Goal: Information Seeking & Learning: Understand process/instructions

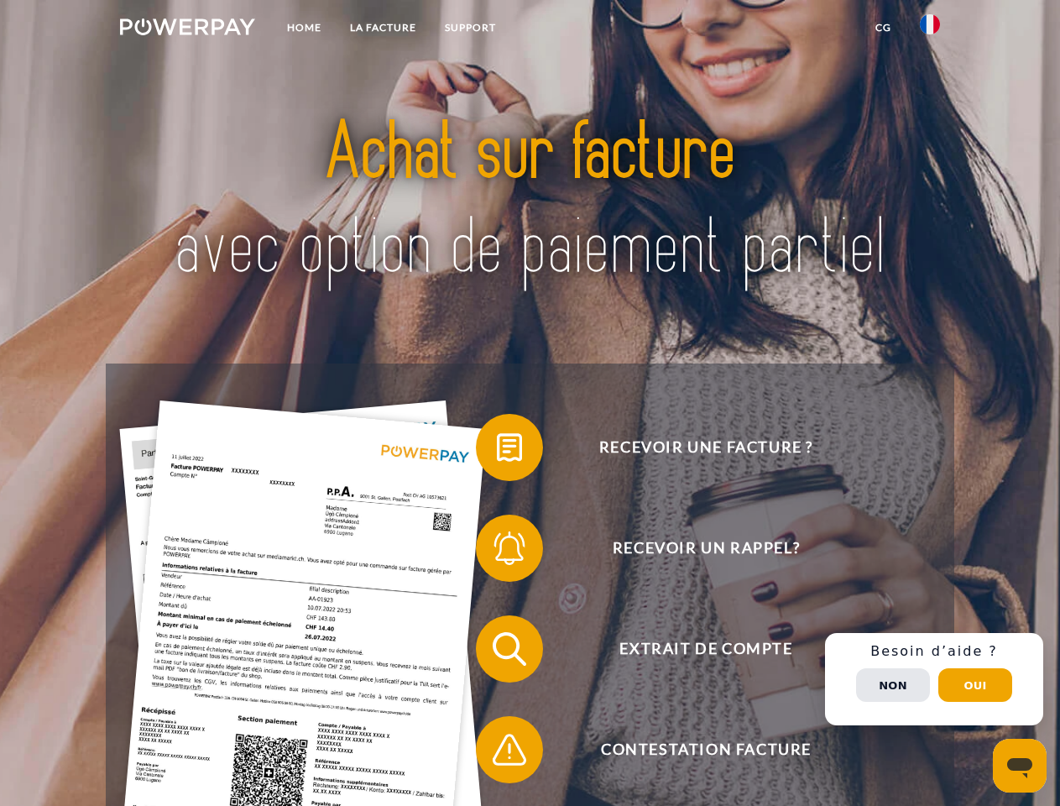
click at [187, 29] on img at bounding box center [187, 26] width 135 height 17
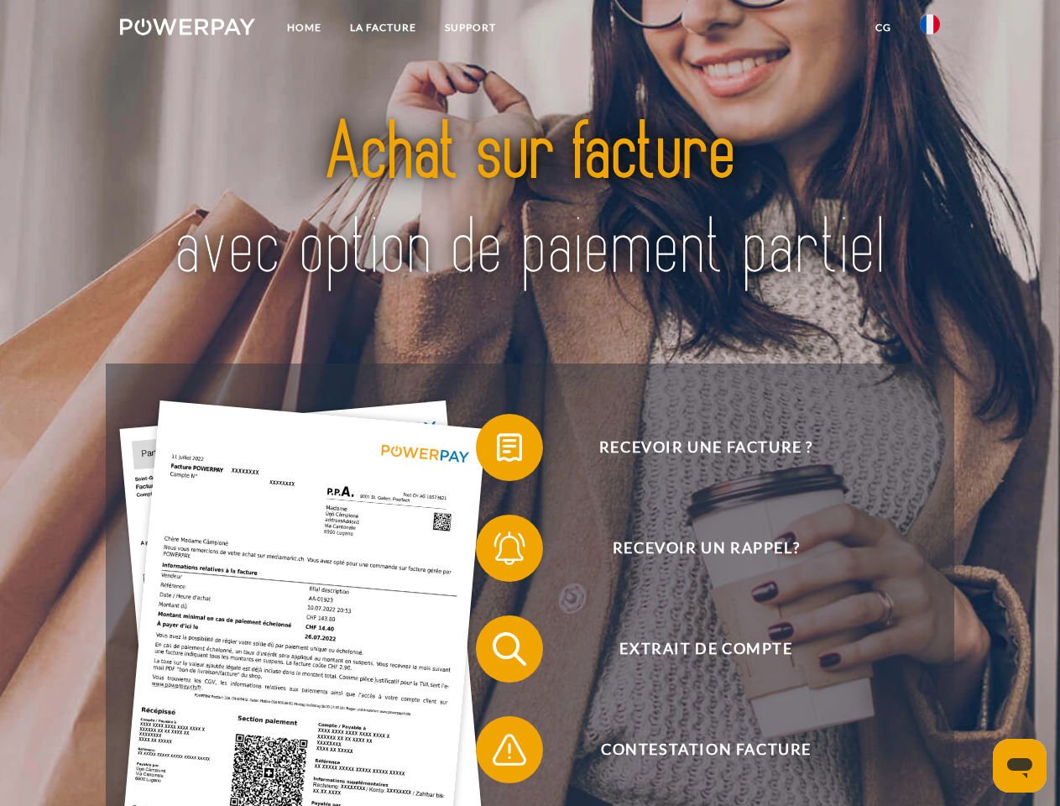
click at [930, 29] on img at bounding box center [930, 24] width 20 height 20
click at [883, 28] on link "CG" at bounding box center [883, 28] width 44 height 30
click at [497, 451] on span at bounding box center [484, 447] width 84 height 84
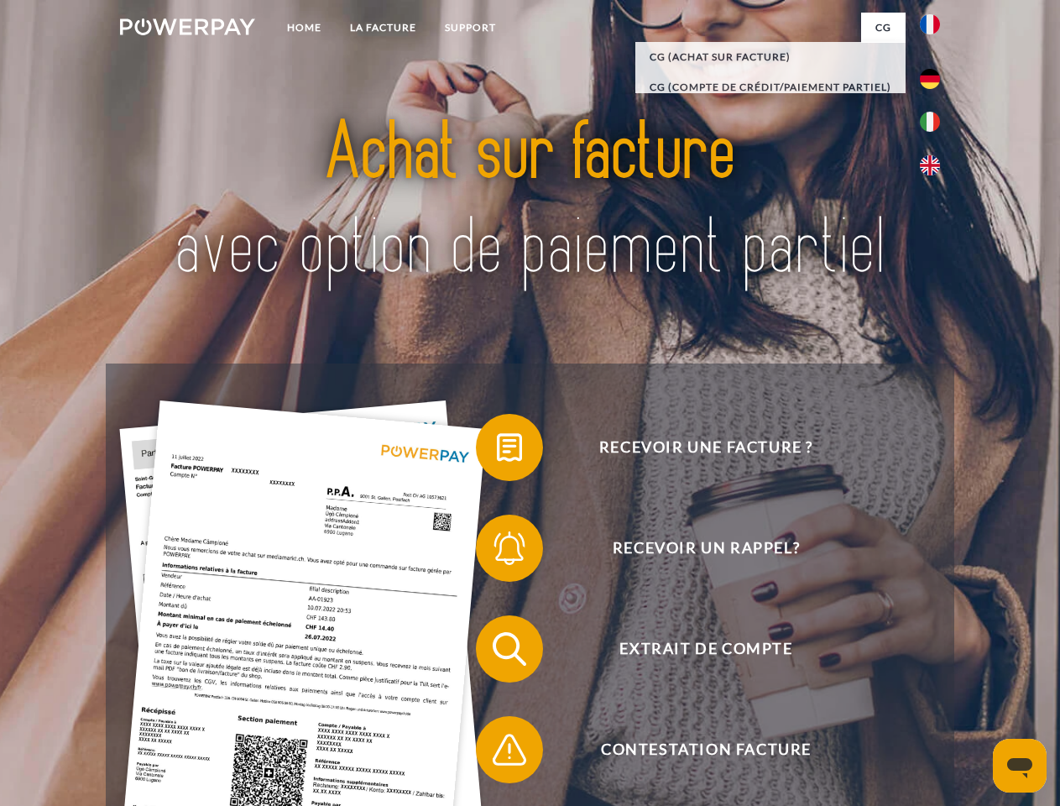
click at [497, 551] on span at bounding box center [484, 548] width 84 height 84
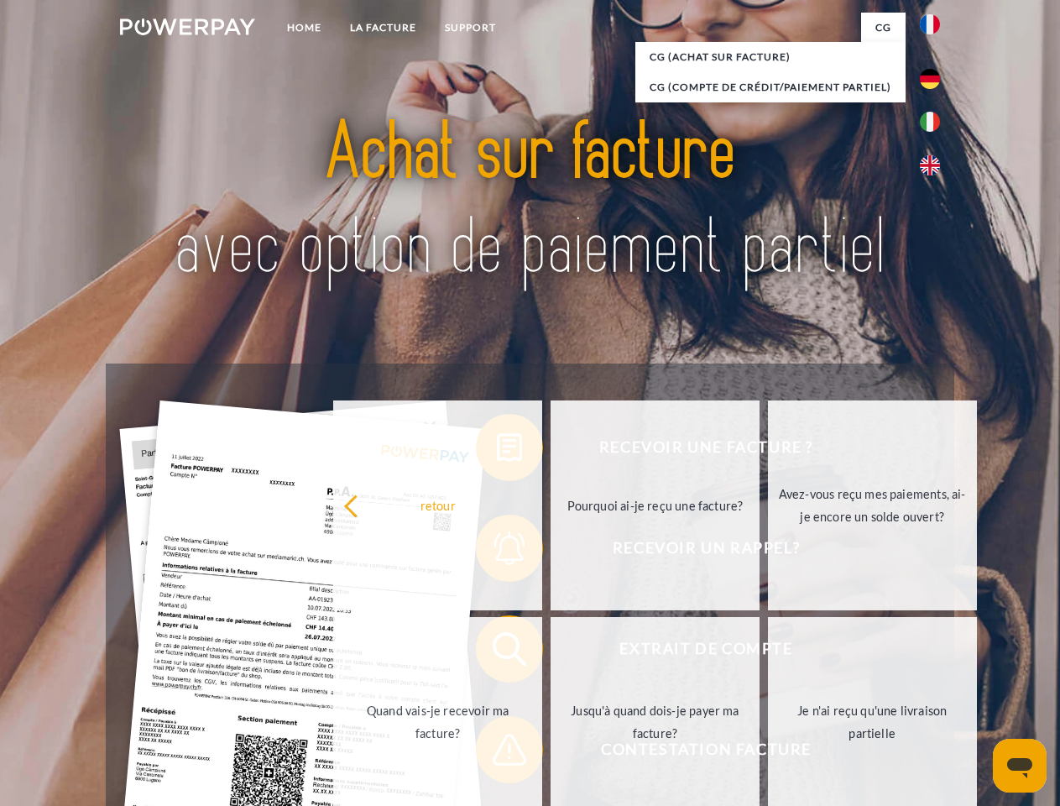
click at [551, 652] on link "Jusqu'à quand dois-je payer ma facture?" at bounding box center [655, 722] width 209 height 210
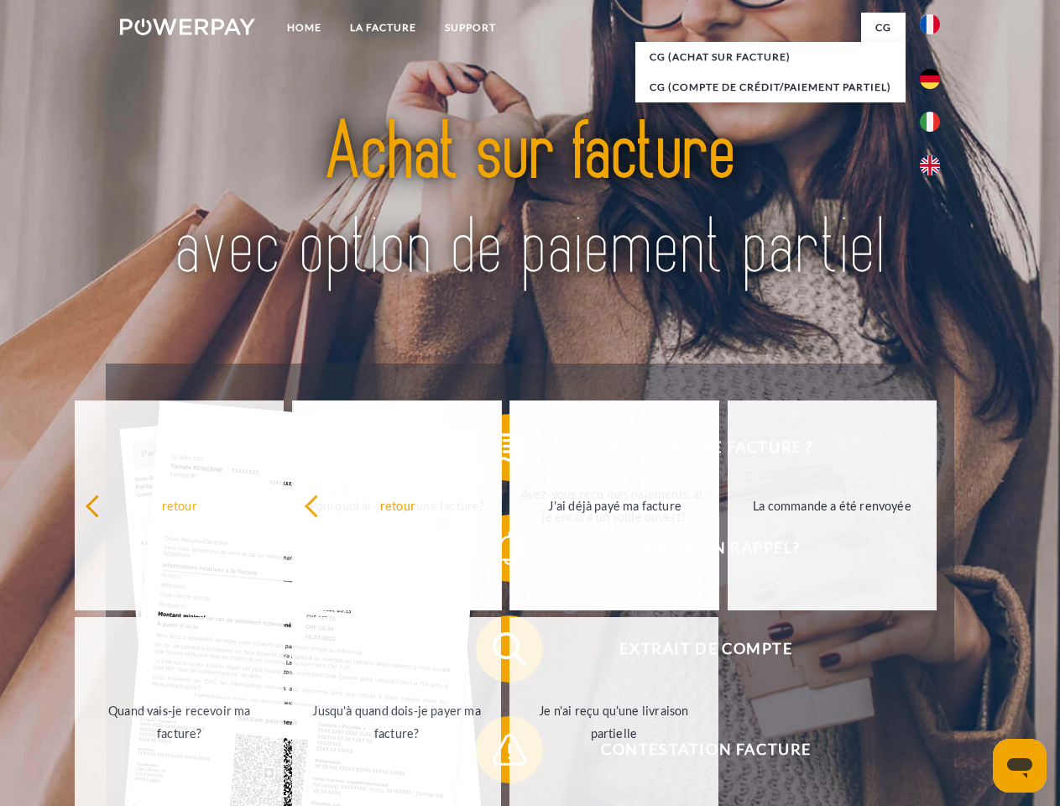
click at [497, 753] on span at bounding box center [484, 750] width 84 height 84
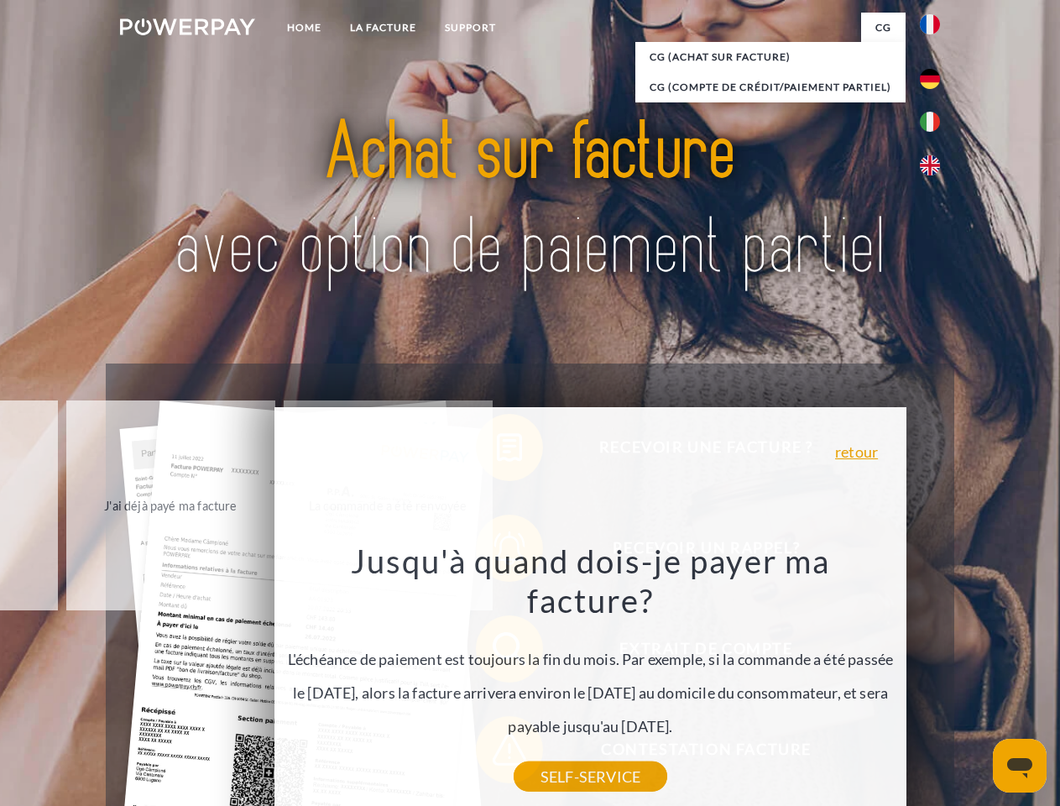
click at [934, 679] on div "Recevoir une facture ? Recevoir un rappel? Extrait de compte retour" at bounding box center [530, 698] width 848 height 671
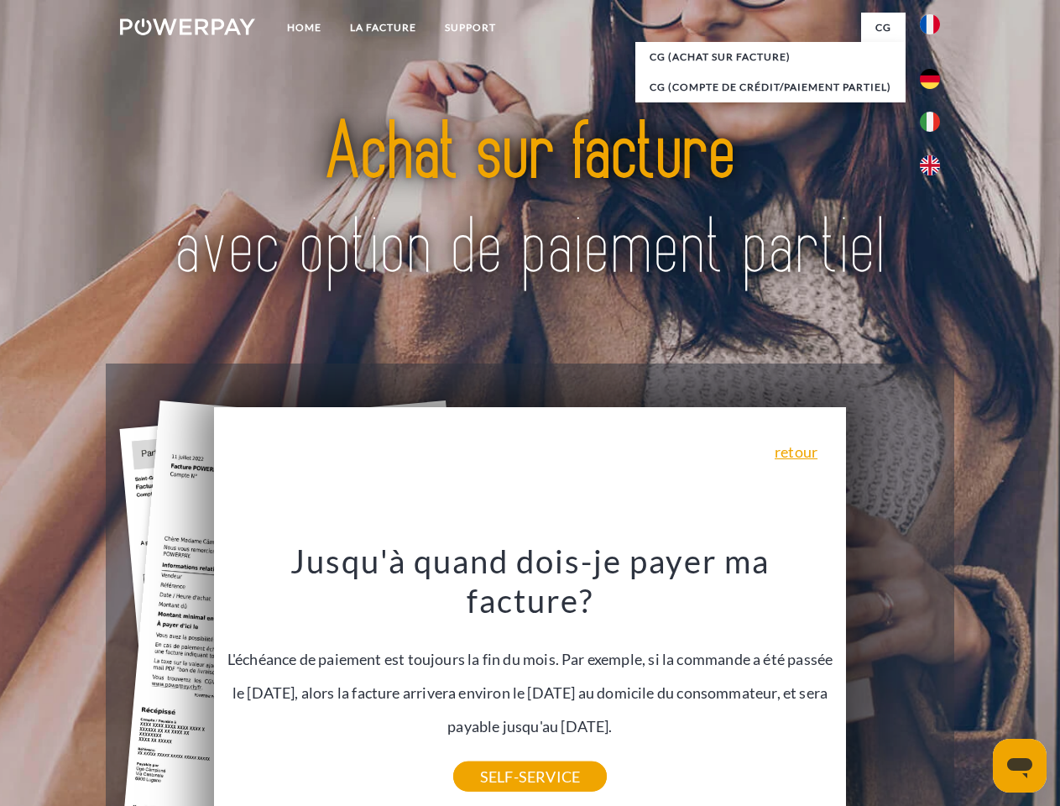
click at [893, 682] on span "Extrait de compte" at bounding box center [705, 648] width 411 height 67
click at [975, 685] on header "Home LA FACTURE Support" at bounding box center [530, 579] width 1060 height 1159
